Goal: Navigation & Orientation: Find specific page/section

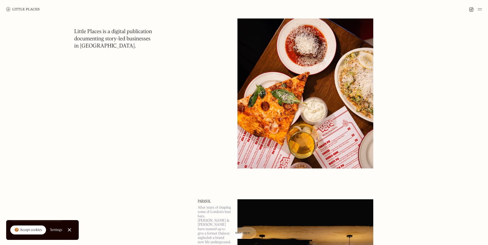
scroll to position [77, 0]
click at [239, 232] on span "Map view" at bounding box center [243, 233] width 16 height 3
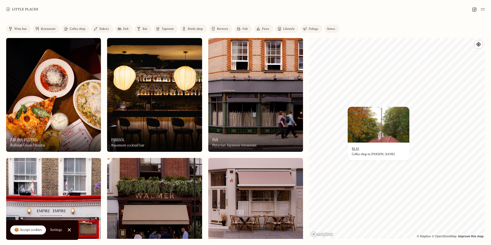
click at [391, 158] on div "On Our Radar Blas Coffee shop in Victoria Park" at bounding box center [379, 152] width 62 height 18
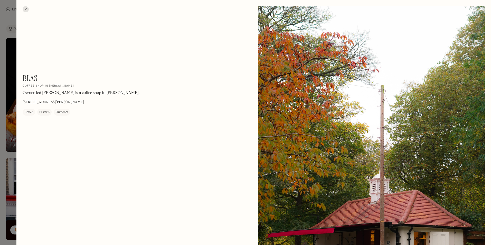
click at [26, 9] on div at bounding box center [26, 9] width 6 height 6
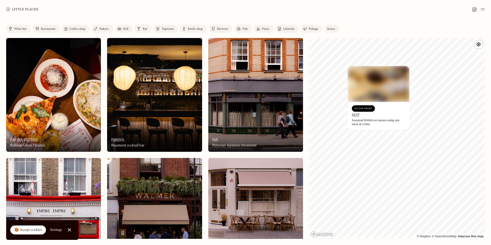
click at [353, 72] on img at bounding box center [379, 84] width 62 height 36
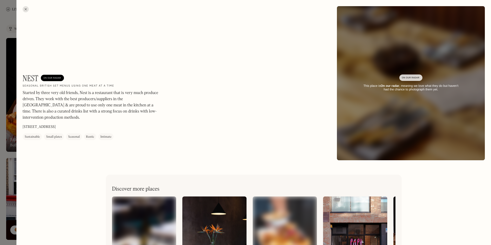
click at [10, 19] on div at bounding box center [245, 122] width 491 height 245
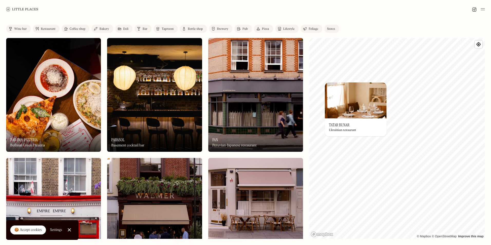
click at [330, 132] on div "Ukrainian restaurant" at bounding box center [342, 131] width 27 height 4
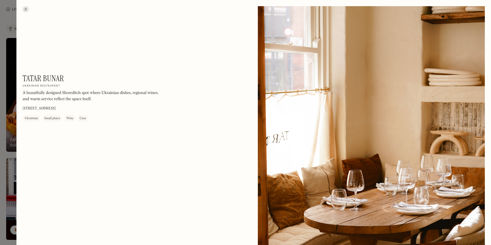
click at [26, 10] on div at bounding box center [26, 9] width 6 height 6
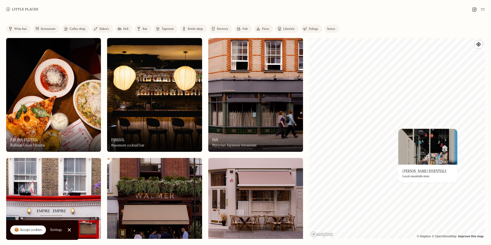
click at [449, 176] on div "On Our Radar Hackney Essentials Local essentials store" at bounding box center [428, 174] width 59 height 18
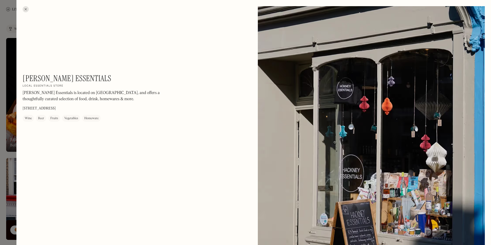
click at [2, 32] on div at bounding box center [245, 122] width 491 height 245
